Goal: Information Seeking & Learning: Learn about a topic

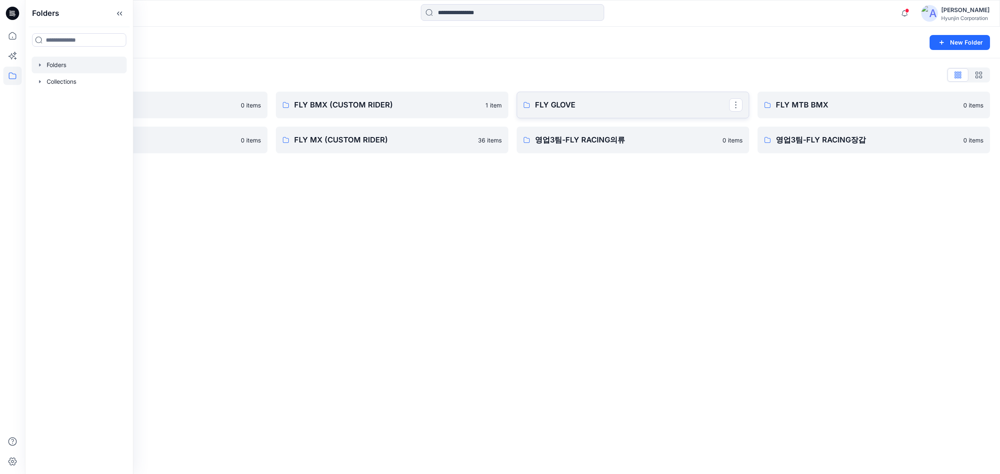
click at [569, 95] on link "FLY GLOVE" at bounding box center [632, 105] width 232 height 27
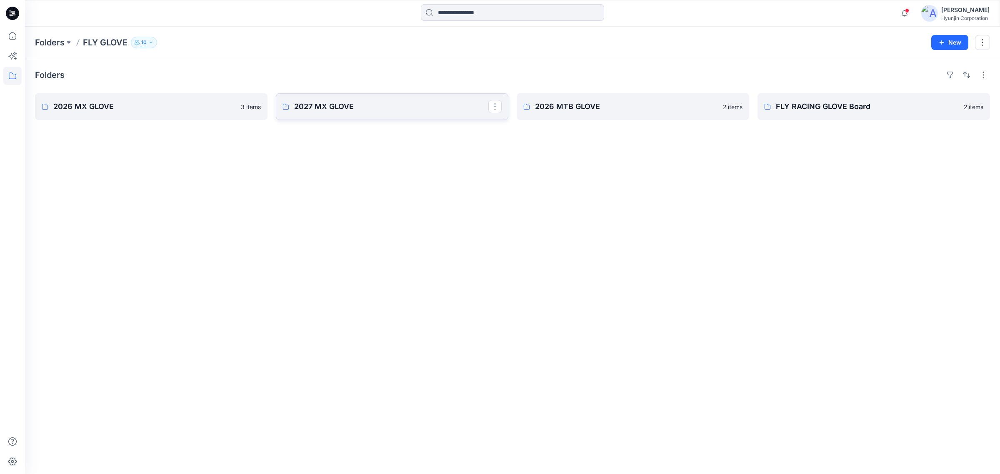
click at [326, 106] on p "2027 MX GLOVE" at bounding box center [391, 107] width 194 height 12
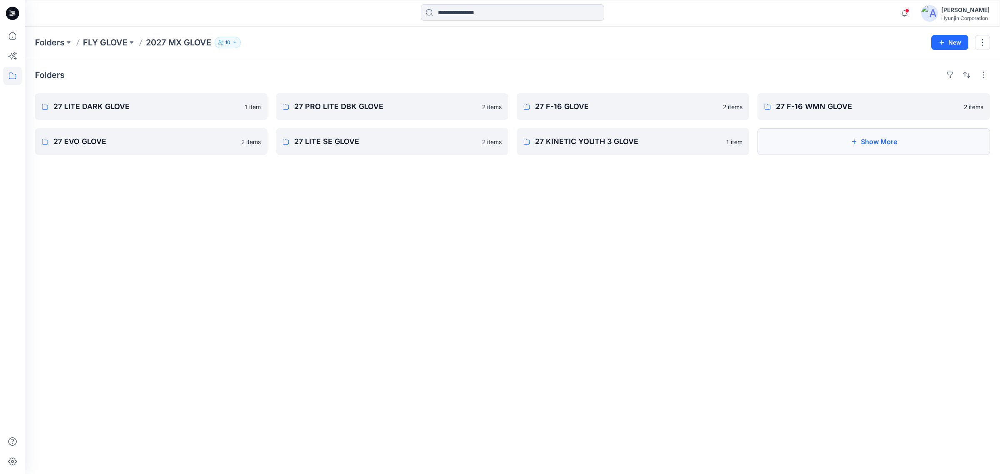
click at [840, 140] on button "Show More" at bounding box center [873, 141] width 232 height 27
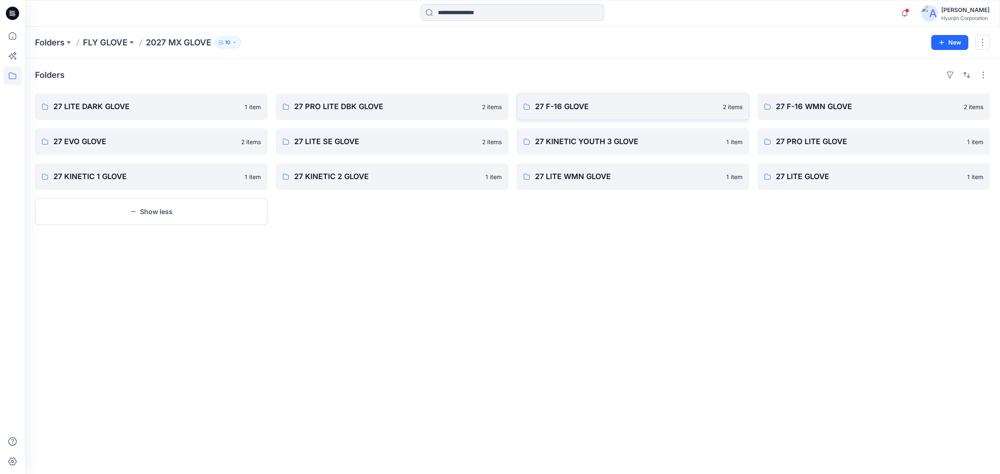
click at [642, 117] on link "27 F-16 GLOVE 2 items" at bounding box center [632, 106] width 232 height 27
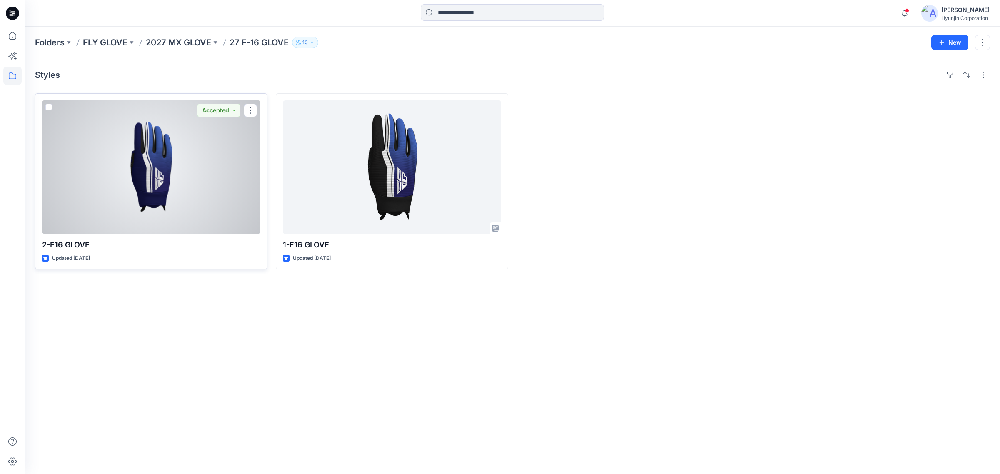
click at [200, 180] on div at bounding box center [151, 167] width 218 height 134
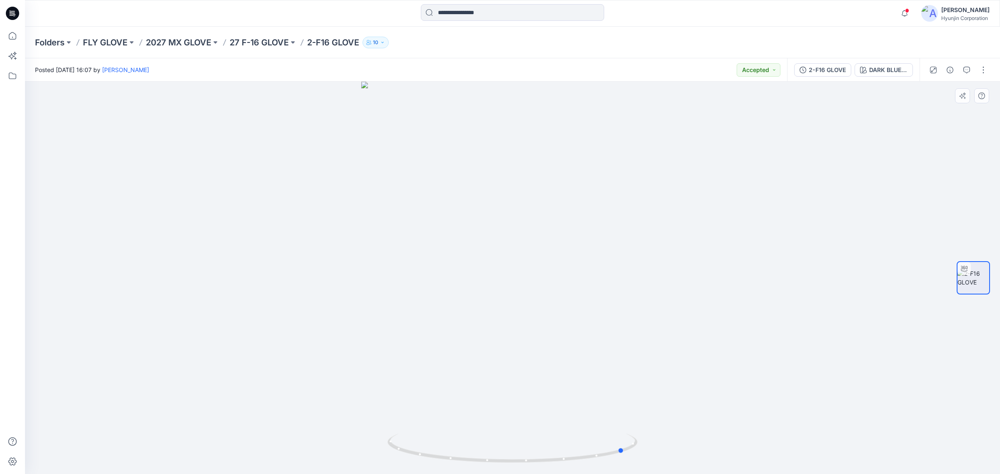
drag, startPoint x: 679, startPoint y: 407, endPoint x: 584, endPoint y: 411, distance: 95.5
click at [589, 400] on div at bounding box center [512, 278] width 975 height 392
drag, startPoint x: 583, startPoint y: 412, endPoint x: 606, endPoint y: 387, distance: 33.9
click at [606, 387] on div at bounding box center [512, 278] width 975 height 392
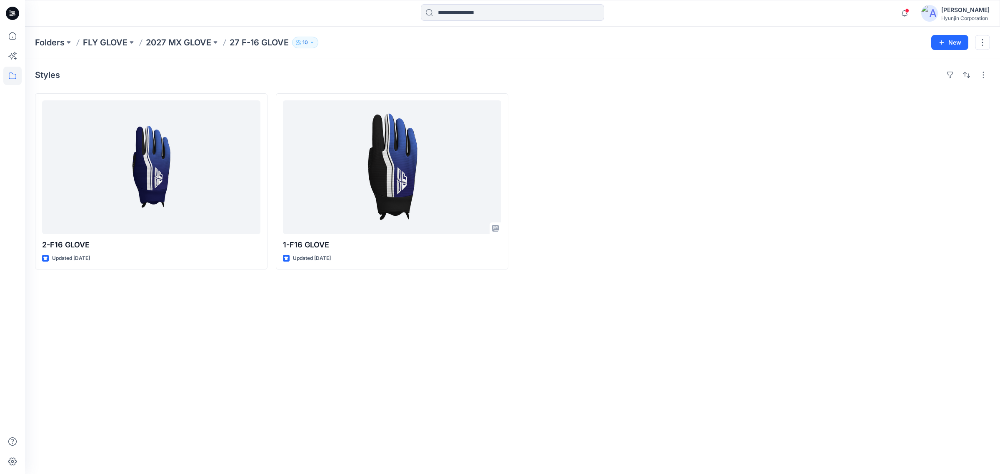
drag, startPoint x: 173, startPoint y: 48, endPoint x: 177, endPoint y: 56, distance: 8.8
click at [174, 48] on div "Folders FLY GLOVE 2027 MX GLOVE 27 F-16 GLOVE 10 New" at bounding box center [512, 43] width 975 height 32
click at [196, 45] on p "2027 MX GLOVE" at bounding box center [178, 43] width 65 height 12
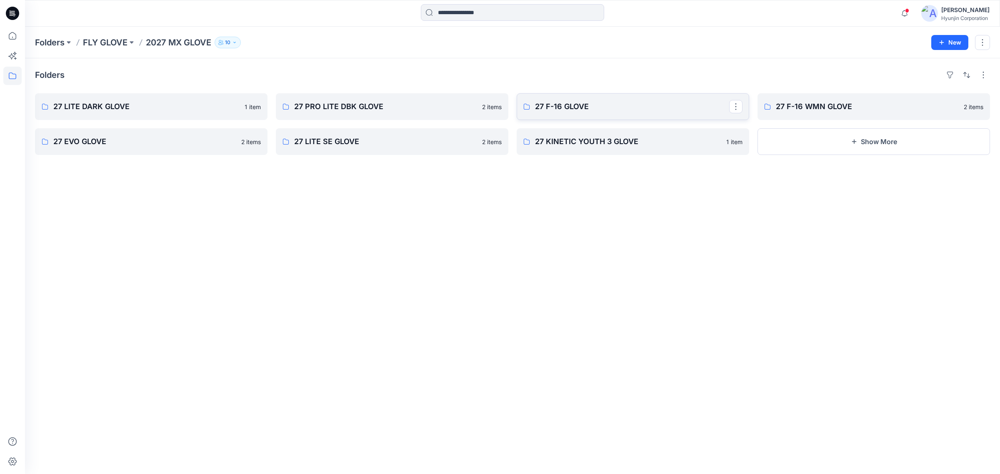
click at [636, 107] on p "27 F-16 GLOVE" at bounding box center [632, 107] width 194 height 12
click at [819, 137] on button "Show More" at bounding box center [873, 141] width 232 height 27
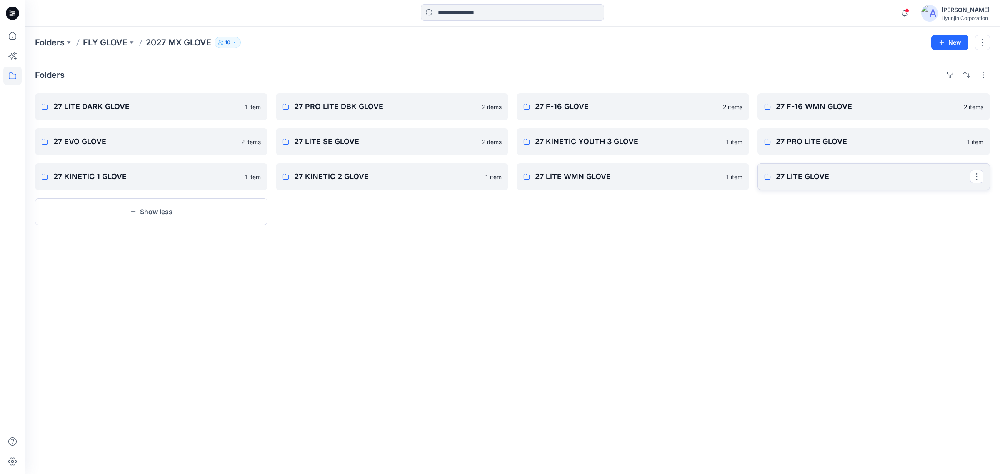
click at [818, 175] on p "27 LITE GLOVE" at bounding box center [873, 177] width 194 height 12
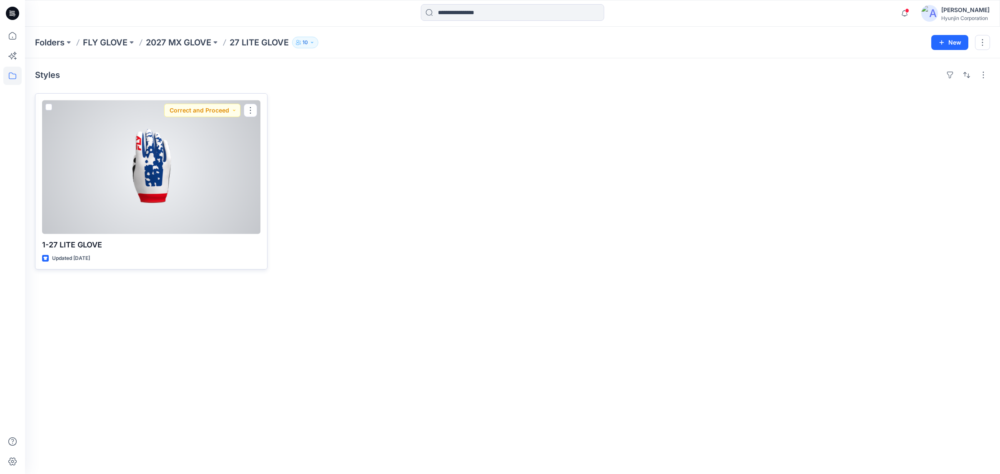
click at [167, 173] on div at bounding box center [151, 167] width 218 height 134
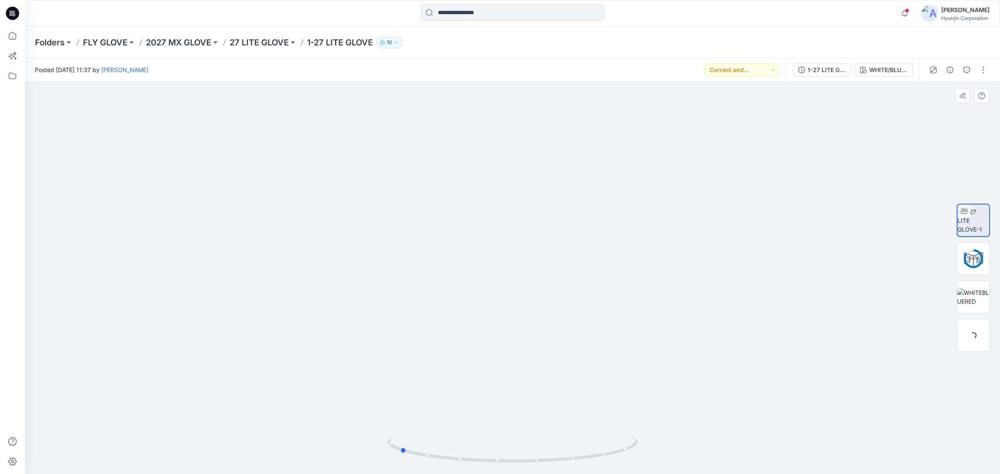
drag, startPoint x: 715, startPoint y: 387, endPoint x: 549, endPoint y: 405, distance: 166.7
click at [549, 405] on div at bounding box center [512, 278] width 975 height 392
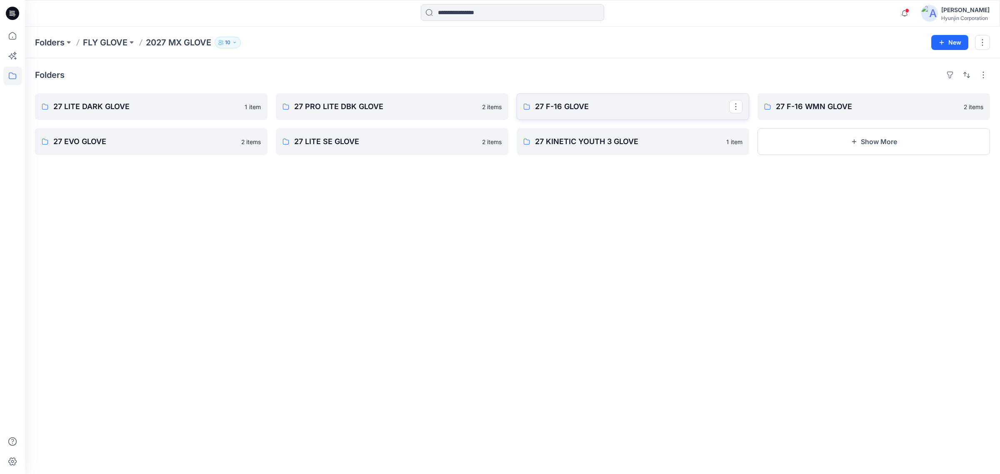
click at [661, 117] on link "27 F-16 GLOVE" at bounding box center [632, 106] width 232 height 27
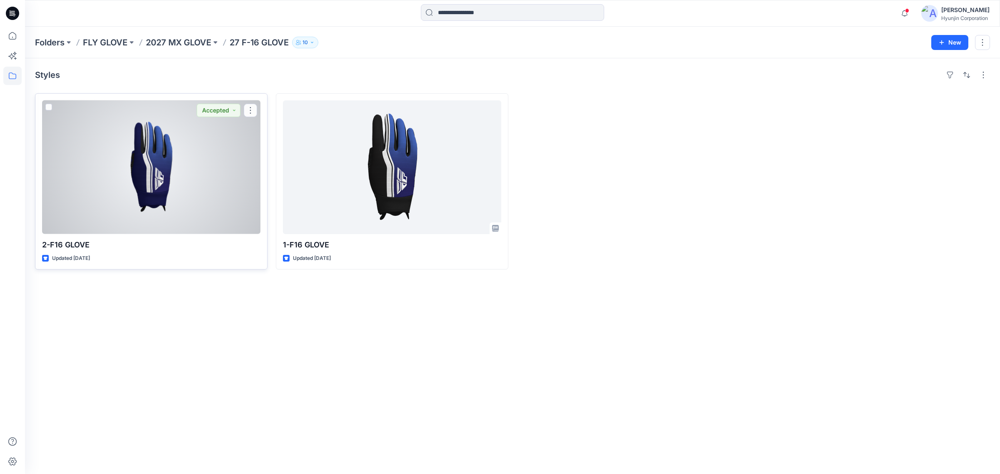
click at [182, 190] on div at bounding box center [151, 167] width 218 height 134
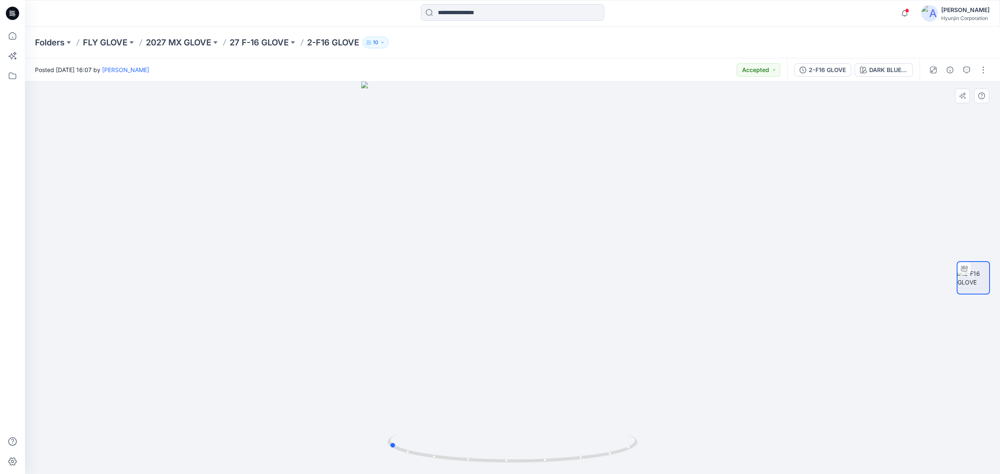
drag, startPoint x: 577, startPoint y: 399, endPoint x: 654, endPoint y: 387, distance: 77.7
click at [690, 384] on div at bounding box center [512, 278] width 975 height 392
click at [227, 295] on div at bounding box center [512, 278] width 975 height 392
drag, startPoint x: 530, startPoint y: 384, endPoint x: 557, endPoint y: 389, distance: 27.7
click at [557, 389] on div at bounding box center [512, 278] width 975 height 392
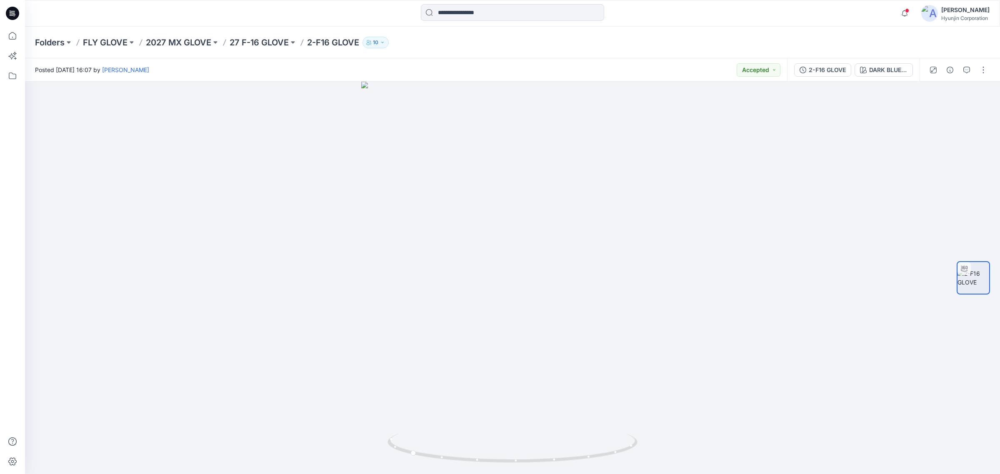
drag, startPoint x: 824, startPoint y: 174, endPoint x: 933, endPoint y: 8, distance: 198.3
click at [827, 171] on div at bounding box center [512, 278] width 975 height 392
